Goal: Information Seeking & Learning: Learn about a topic

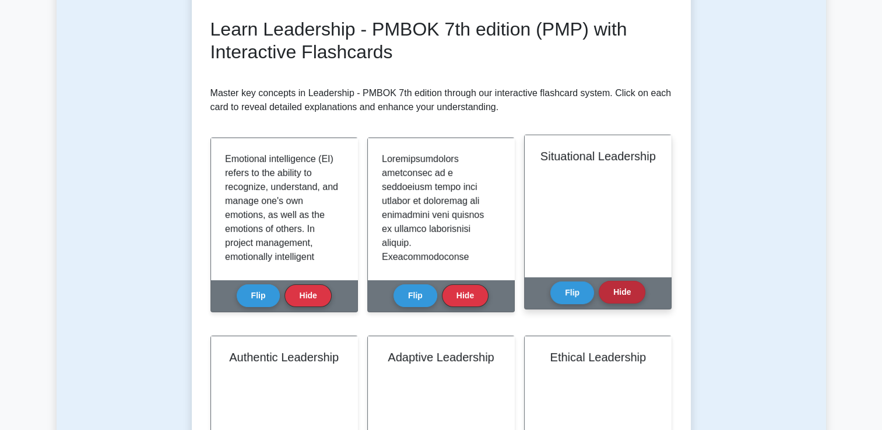
scroll to position [594, 0]
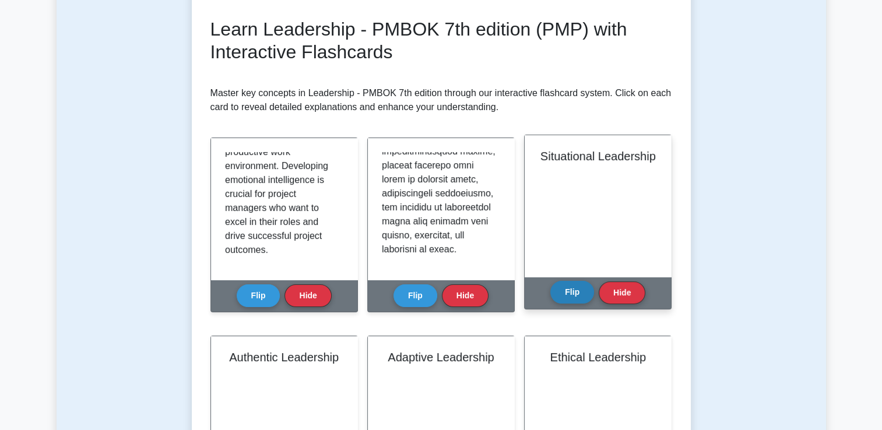
click at [580, 297] on button "Flip" at bounding box center [572, 292] width 44 height 23
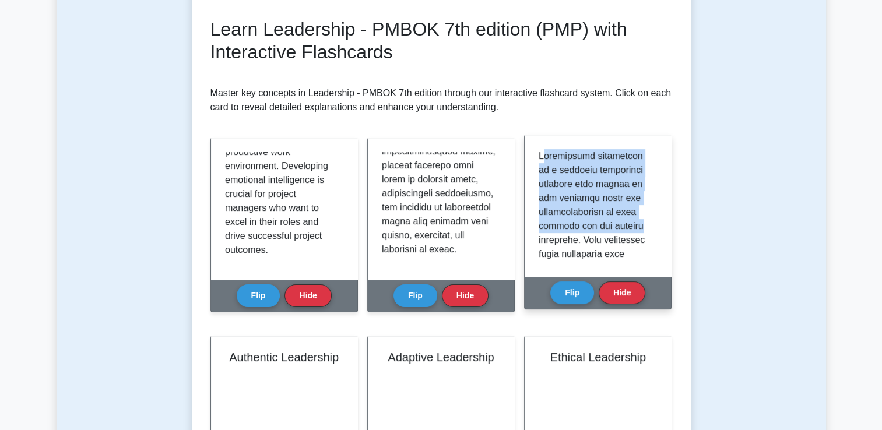
drag, startPoint x: 543, startPoint y: 155, endPoint x: 643, endPoint y: 226, distance: 122.6
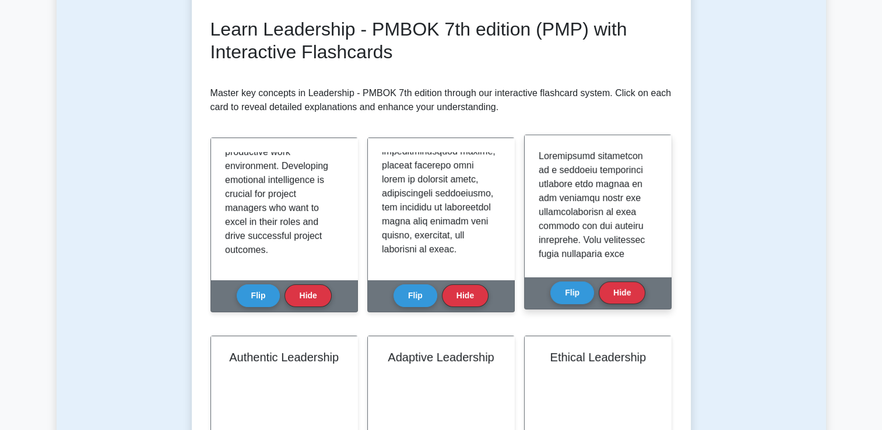
drag, startPoint x: 643, startPoint y: 226, endPoint x: 541, endPoint y: 157, distance: 123.5
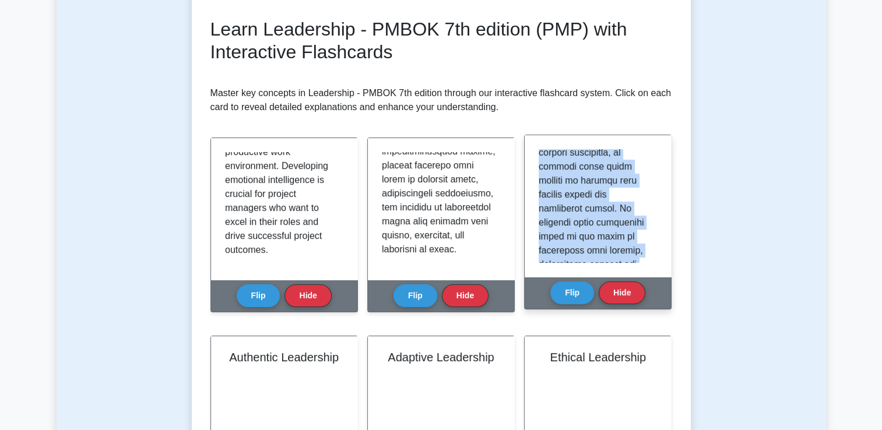
scroll to position [538, 0]
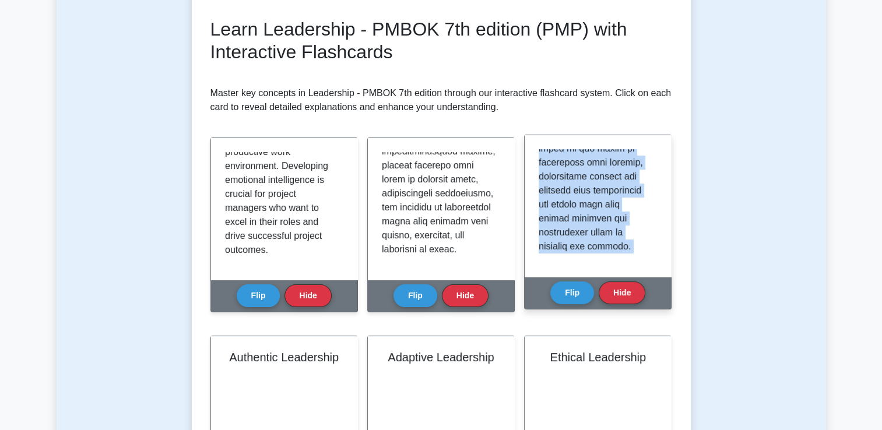
drag, startPoint x: 540, startPoint y: 154, endPoint x: 615, endPoint y: 304, distance: 167.3
click at [615, 304] on div "Situational Leadership Flip Hide" at bounding box center [597, 222] width 147 height 175
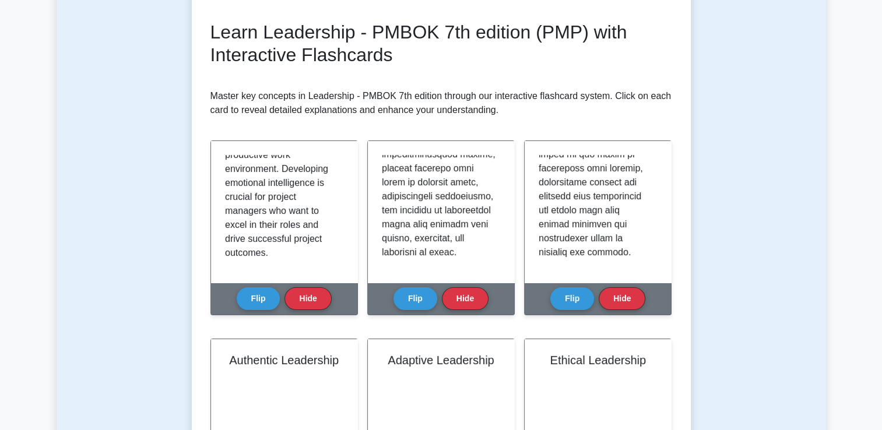
click at [815, 223] on div "Test Flashcards Learn Leadership - PMBOK 7th edition (PMP) with Interactive Fla…" at bounding box center [441, 356] width 769 height 849
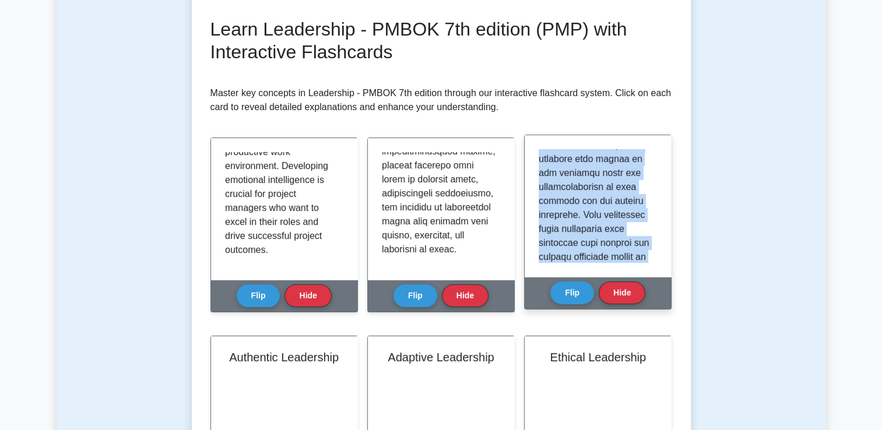
scroll to position [0, 0]
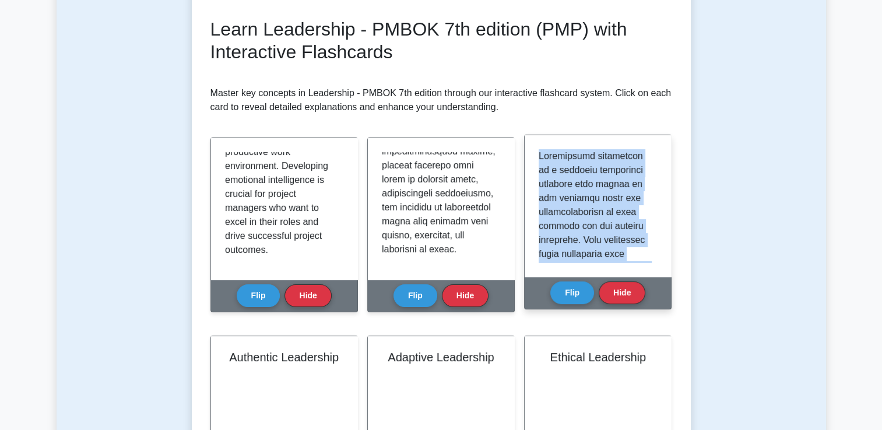
drag, startPoint x: 583, startPoint y: 243, endPoint x: 534, endPoint y: 157, distance: 98.4
click at [534, 157] on div at bounding box center [597, 206] width 146 height 142
copy p "Situational leadership is a flexible leadership approach that adapts to the spe…"
